Goal: Task Accomplishment & Management: Use online tool/utility

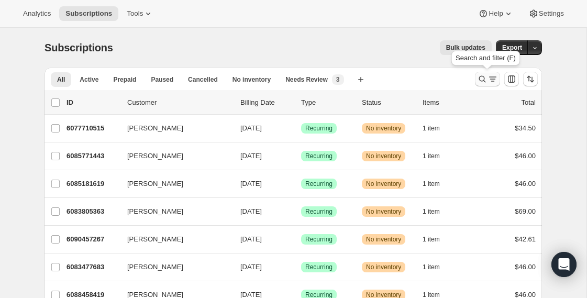
click at [483, 81] on icon "Search and filter results" at bounding box center [482, 79] width 10 height 10
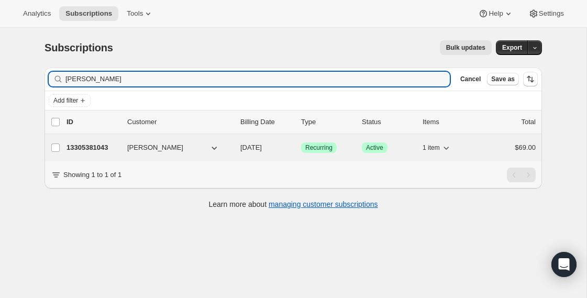
type input "Lucinda Wyeth"
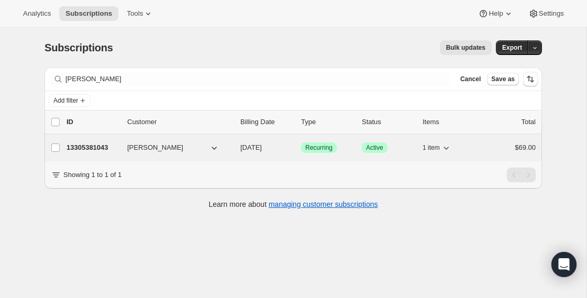
click at [86, 143] on p "13305381043" at bounding box center [93, 147] width 52 height 10
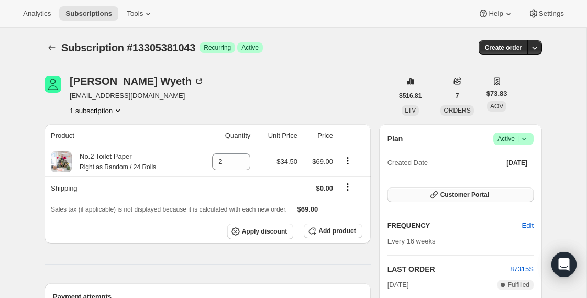
click at [471, 192] on span "Customer Portal" at bounding box center [465, 195] width 49 height 8
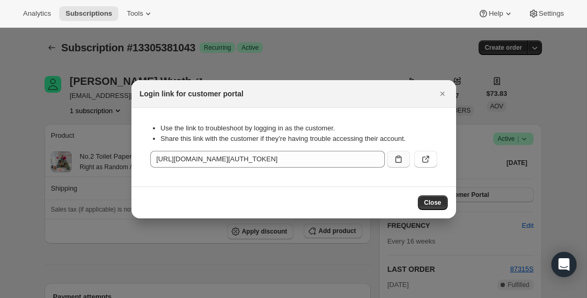
click at [397, 161] on icon ":rca:" at bounding box center [398, 159] width 10 height 10
